Goal: Task Accomplishment & Management: Manage account settings

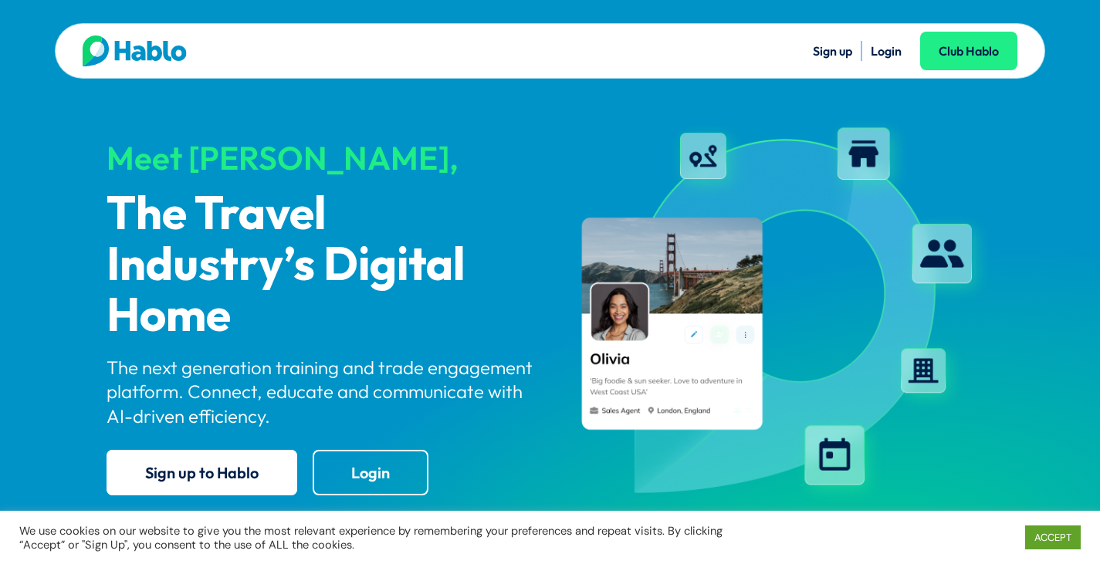
click at [829, 46] on link "Sign up" at bounding box center [832, 50] width 39 height 15
click at [884, 51] on link "Login" at bounding box center [886, 50] width 31 height 15
click at [335, 466] on link "Login" at bounding box center [371, 473] width 116 height 46
